Goal: Find contact information: Find contact information

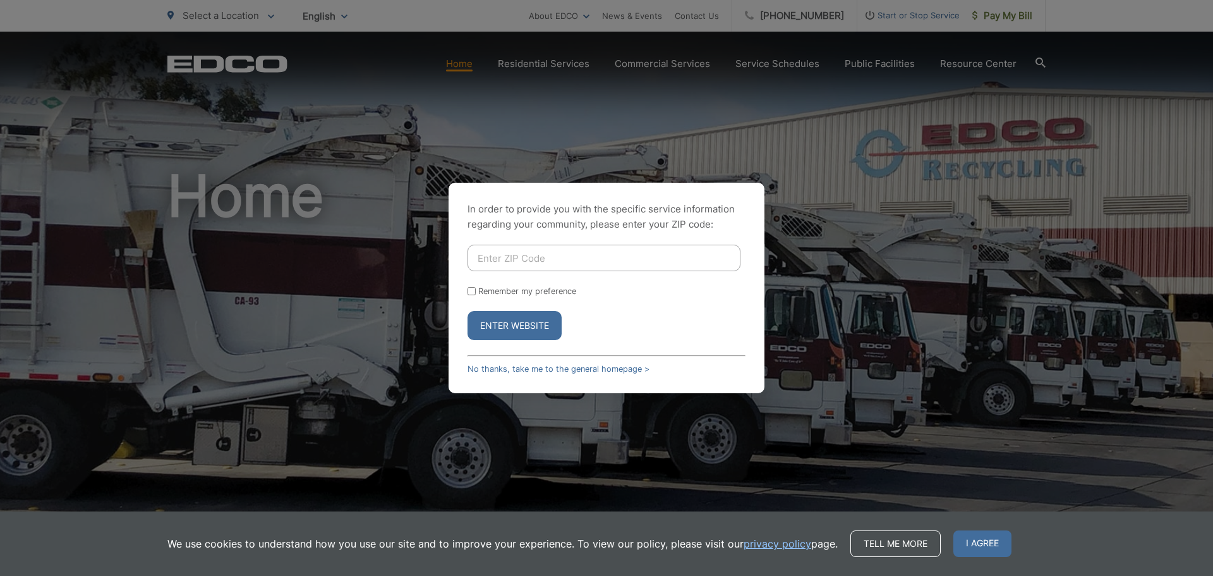
click at [535, 258] on input "Enter ZIP Code" at bounding box center [604, 257] width 273 height 27
type input "C"
click at [496, 320] on button "Enter Website" at bounding box center [515, 325] width 94 height 29
click at [495, 327] on button "Enter Website" at bounding box center [515, 325] width 94 height 29
click at [483, 262] on input "9102" at bounding box center [604, 257] width 273 height 27
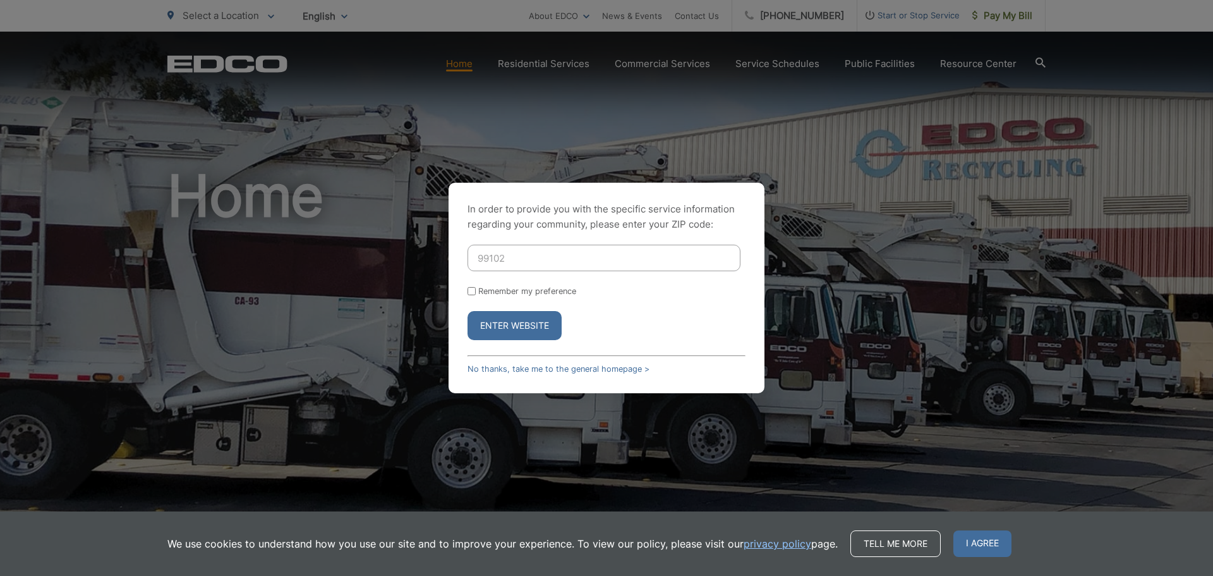
click at [468, 311] on button "Enter Website" at bounding box center [515, 325] width 94 height 29
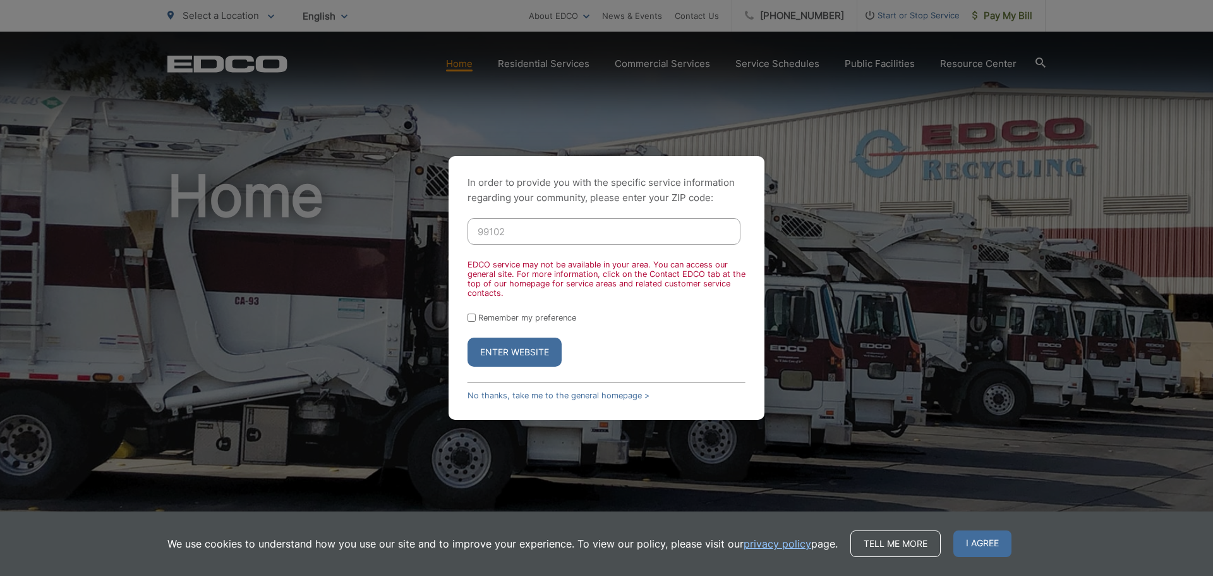
click at [529, 347] on button "Enter Website" at bounding box center [515, 351] width 94 height 29
click at [968, 226] on div "In order to provide you with the specific service information regarding your co…" at bounding box center [606, 288] width 1213 height 576
click at [507, 232] on input "99102" at bounding box center [604, 231] width 273 height 27
drag, startPoint x: 485, startPoint y: 231, endPoint x: 454, endPoint y: 233, distance: 30.4
click at [454, 233] on div "In order to provide you with the specific service information regarding your co…" at bounding box center [607, 287] width 316 height 263
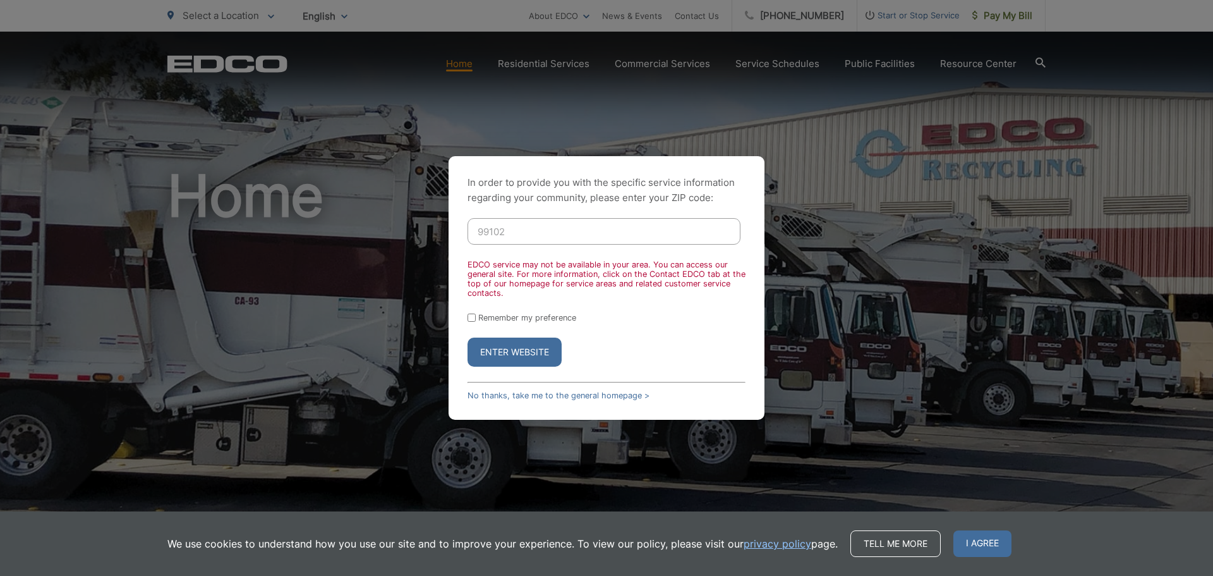
paste input "2"
type input "92102"
click at [518, 351] on button "Enter Website" at bounding box center [515, 351] width 94 height 29
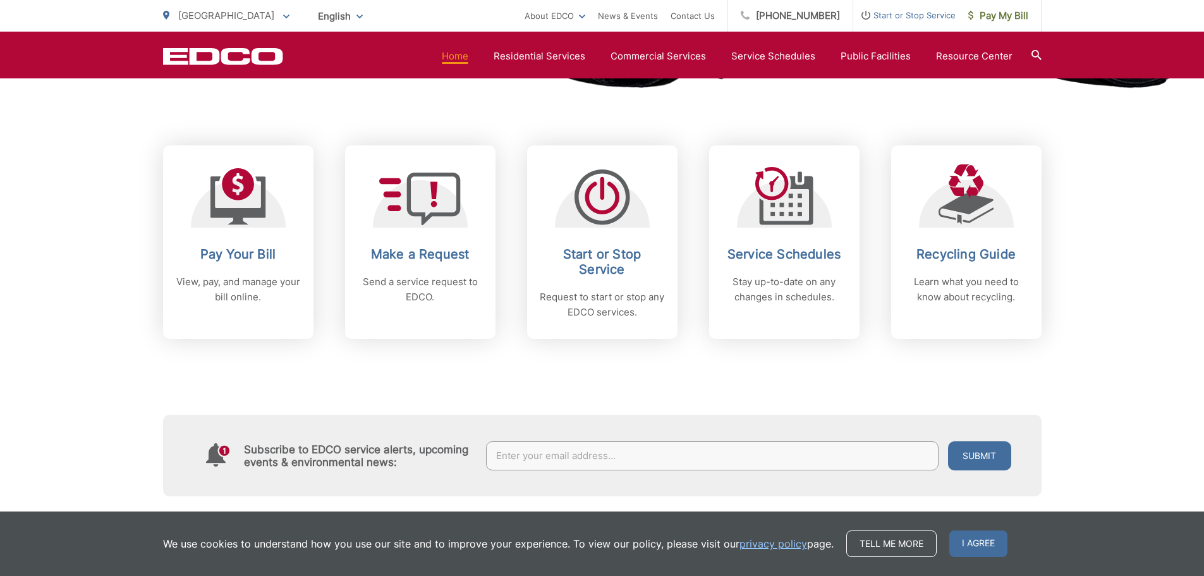
scroll to position [505, 0]
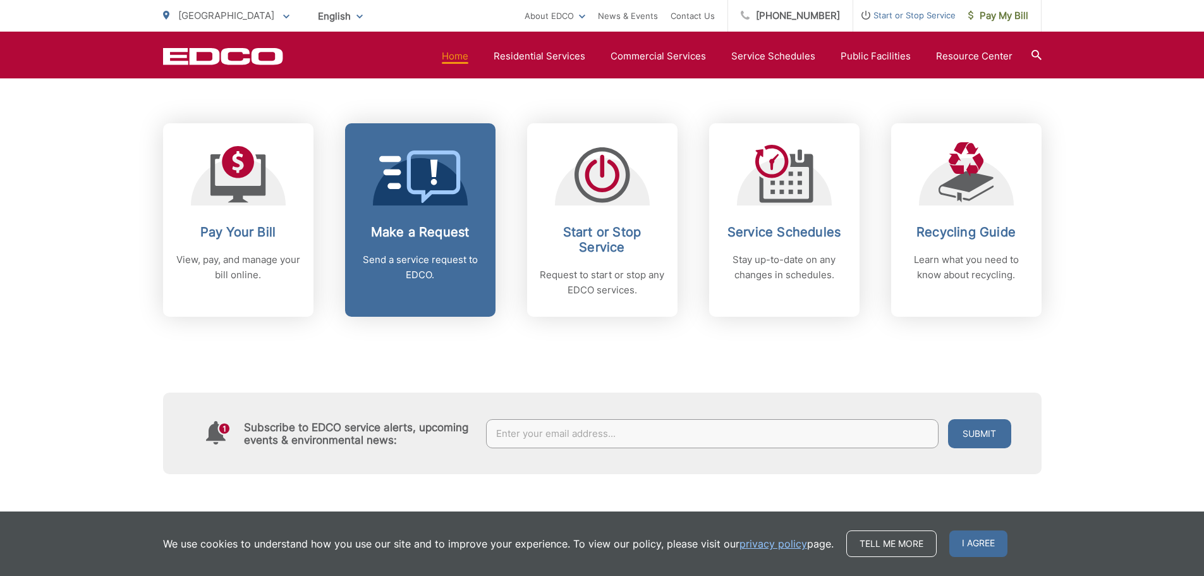
click at [404, 230] on h2 "Make a Request" at bounding box center [420, 231] width 125 height 15
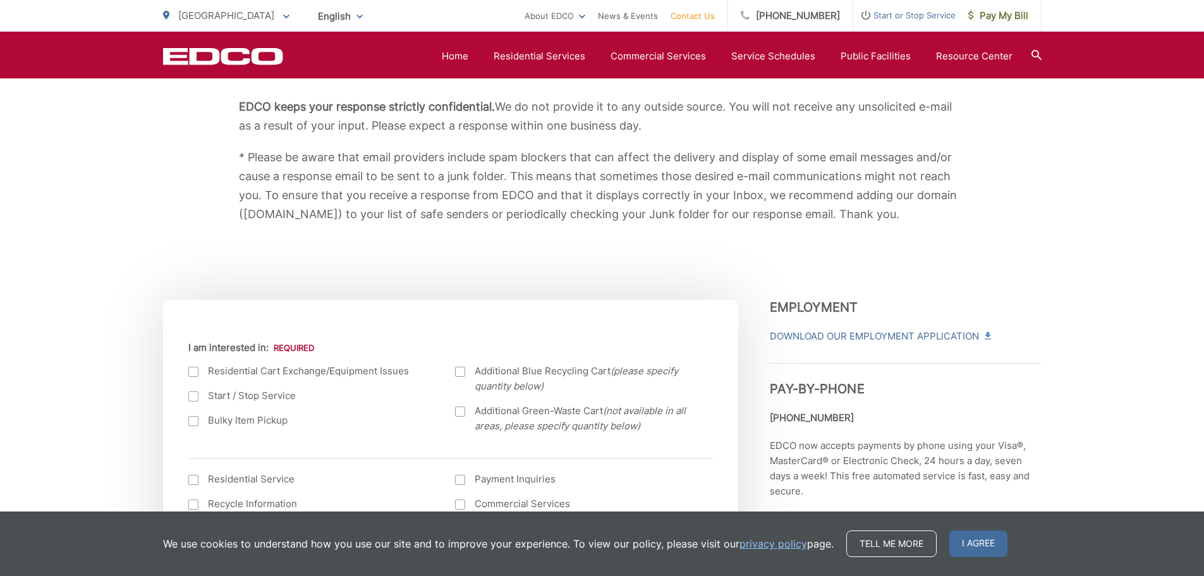
scroll to position [59, 0]
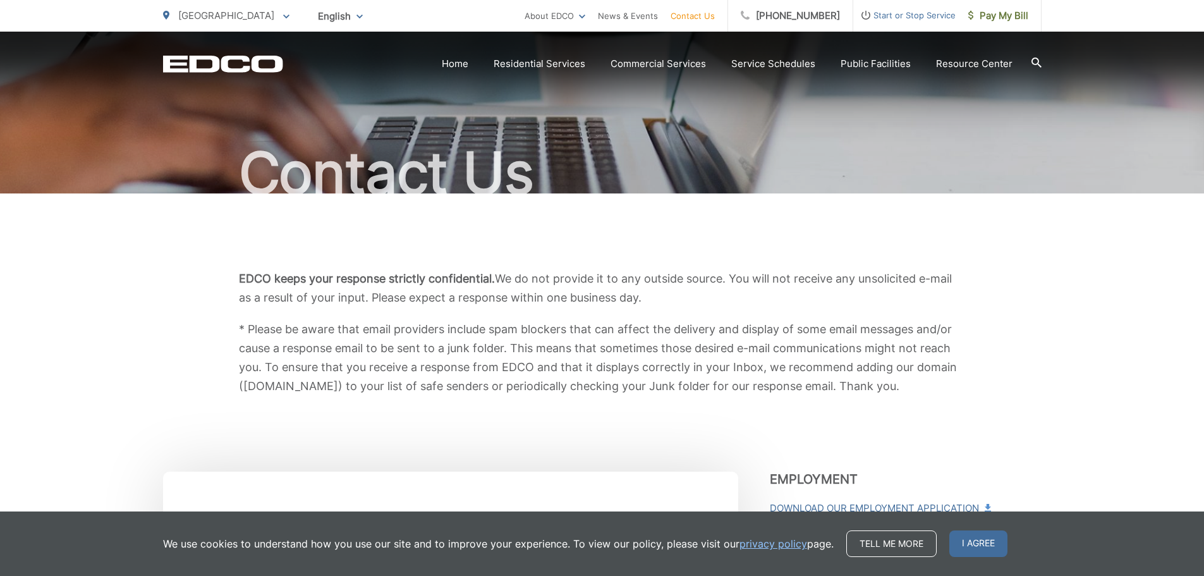
click at [171, 187] on h1 "Contact Us" at bounding box center [602, 173] width 878 height 63
